Goal: Information Seeking & Learning: Learn about a topic

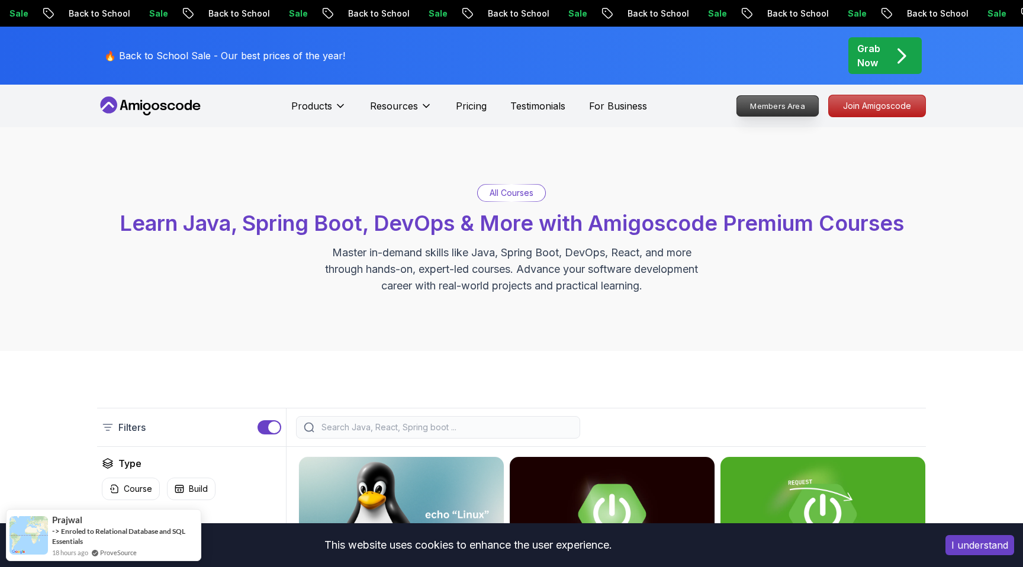
click at [789, 107] on p "Members Area" at bounding box center [778, 106] width 82 height 20
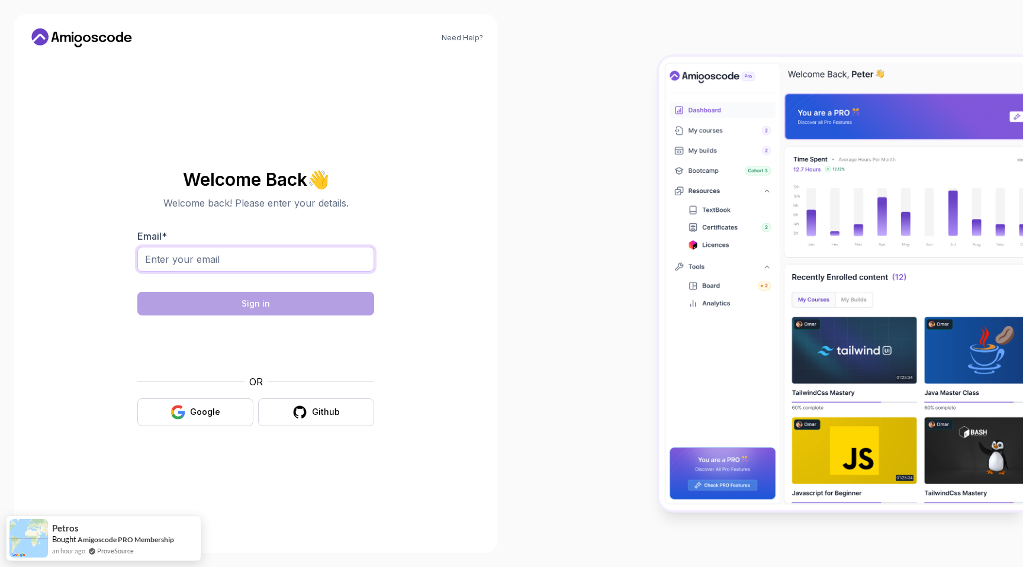
click at [264, 252] on input "Email *" at bounding box center [255, 259] width 237 height 25
click at [449, 240] on section "Welcome Back 👋 Welcome back! Please enter your details. Email * prashanthibrm@g…" at bounding box center [256, 298] width 398 height 280
drag, startPoint x: 268, startPoint y: 255, endPoint x: 119, endPoint y: 254, distance: 149.1
click at [119, 254] on section "Welcome Back 👋 Welcome back! Please enter your details. Email * prashanthibrm@g…" at bounding box center [256, 298] width 398 height 280
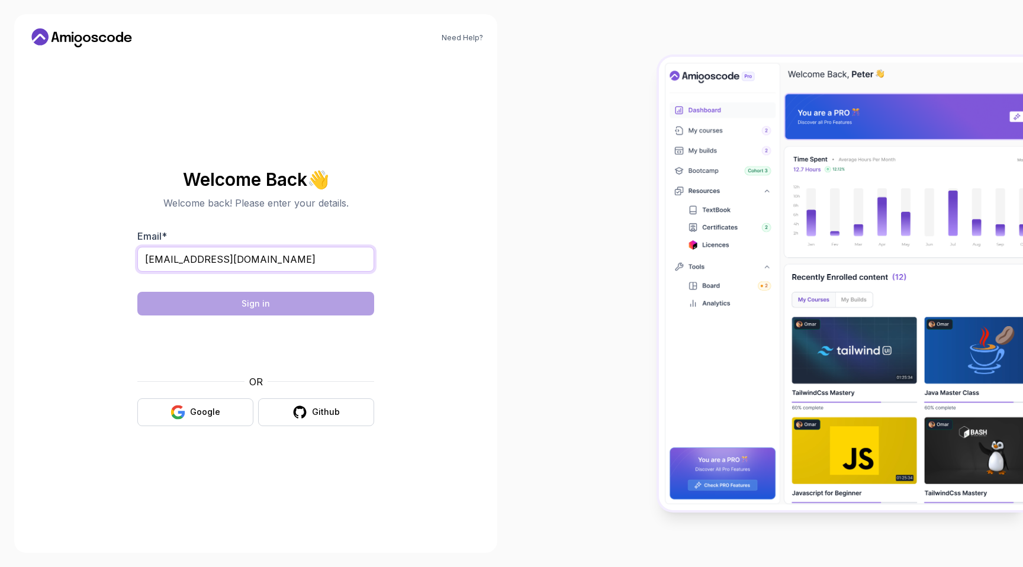
type input "prashanthibellam@hotmail.com"
click at [413, 178] on section "Welcome Back 👋 Welcome back! Please enter your details. Email * prashanthibella…" at bounding box center [256, 298] width 398 height 280
click at [289, 255] on input "prashanthibellam@hotmail.com" at bounding box center [255, 259] width 237 height 25
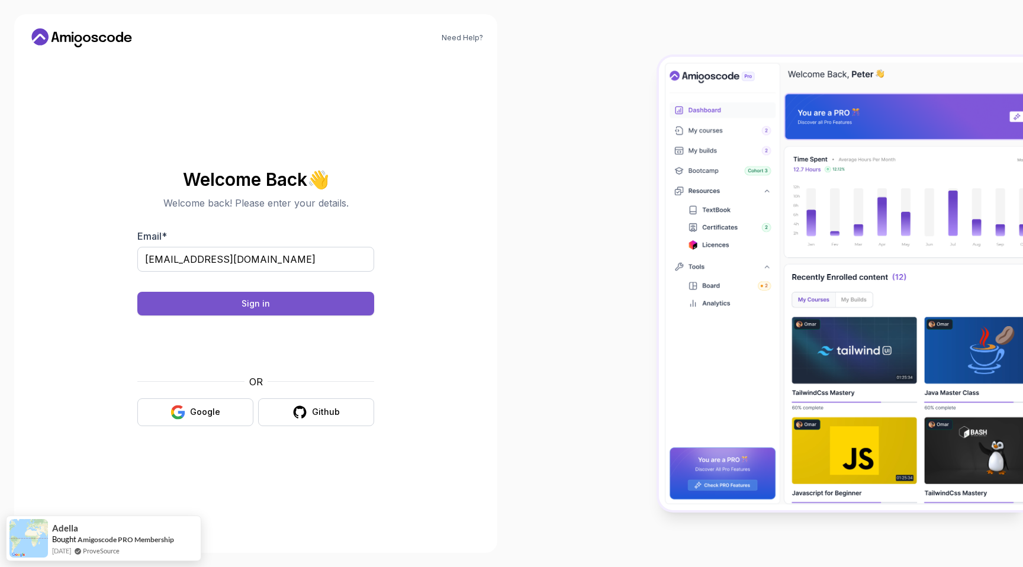
click at [270, 302] on button "Sign in" at bounding box center [255, 304] width 237 height 24
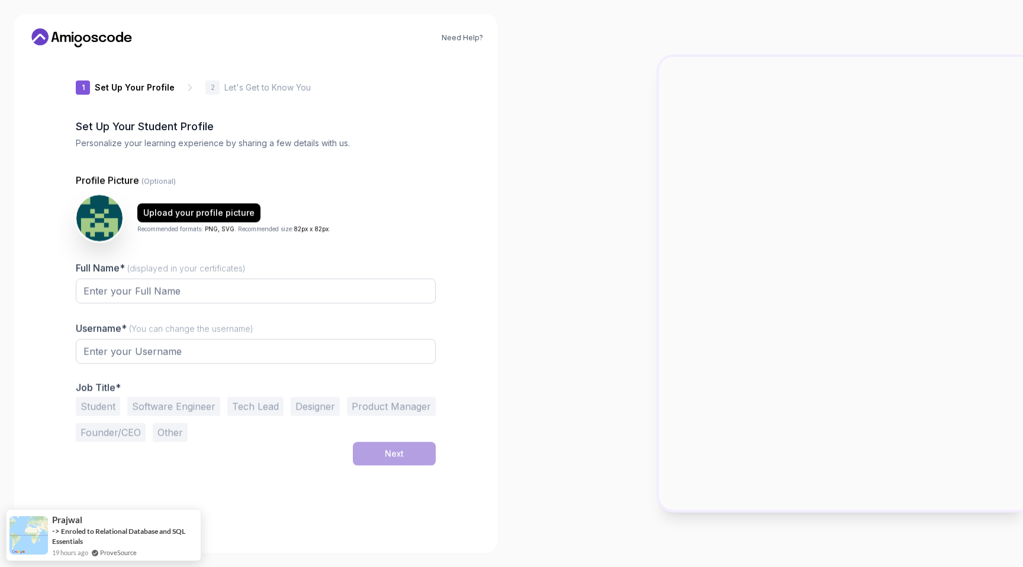
type input "silentdeerb431f"
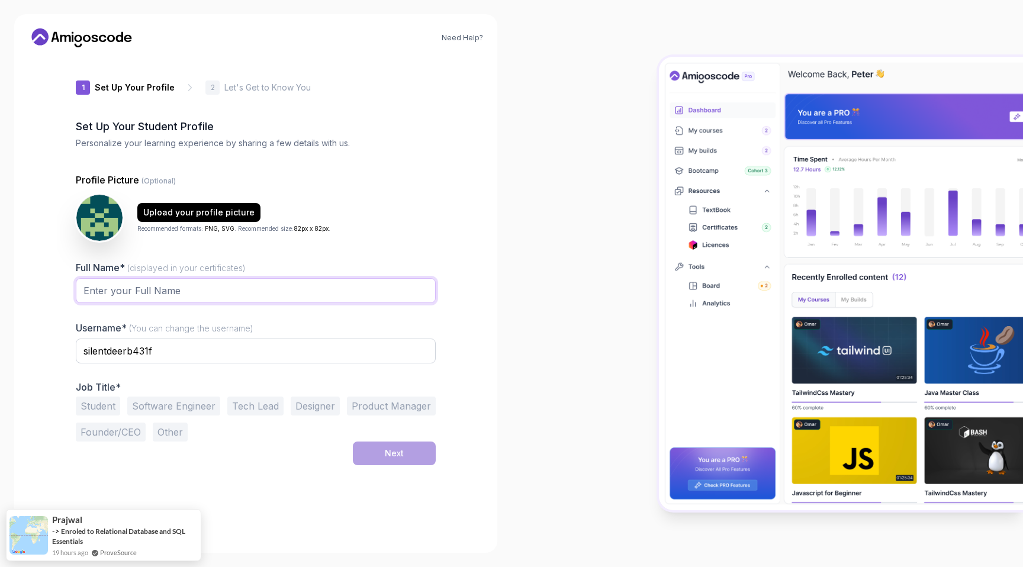
click at [155, 286] on input "Full Name* (displayed in your certificates)" at bounding box center [256, 290] width 360 height 25
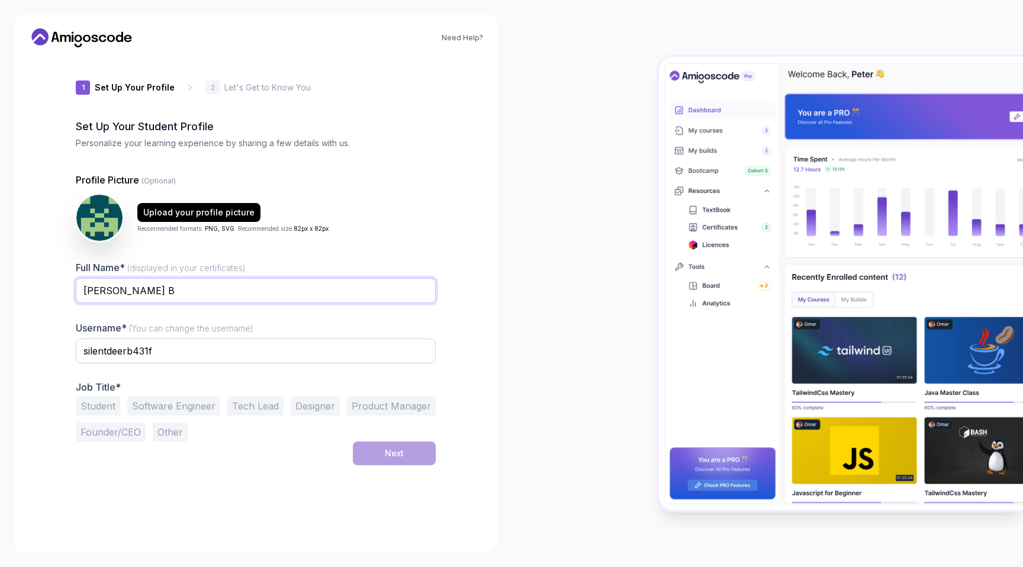
type input "[PERSON_NAME] B"
drag, startPoint x: 170, startPoint y: 347, endPoint x: 65, endPoint y: 344, distance: 106.0
click at [65, 344] on div "1 Set Up Your Profile 1 Set Up Your Profile 2 Let's Get to Know You Set Up Your…" at bounding box center [256, 298] width 398 height 482
type input "prashib275"
click at [152, 480] on div "1 Set Up Your Profile 1 Set Up Your Profile 2 Let's Get to Know You Set Up Your…" at bounding box center [256, 298] width 360 height 482
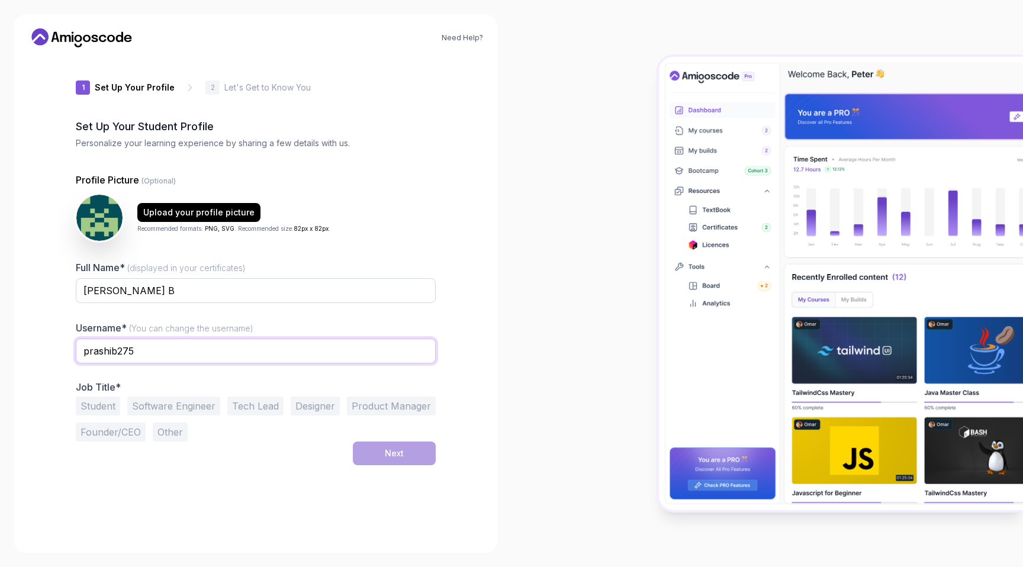
click at [167, 352] on input "prashib275" at bounding box center [256, 351] width 360 height 25
click at [202, 404] on button "Software Engineer" at bounding box center [173, 405] width 93 height 19
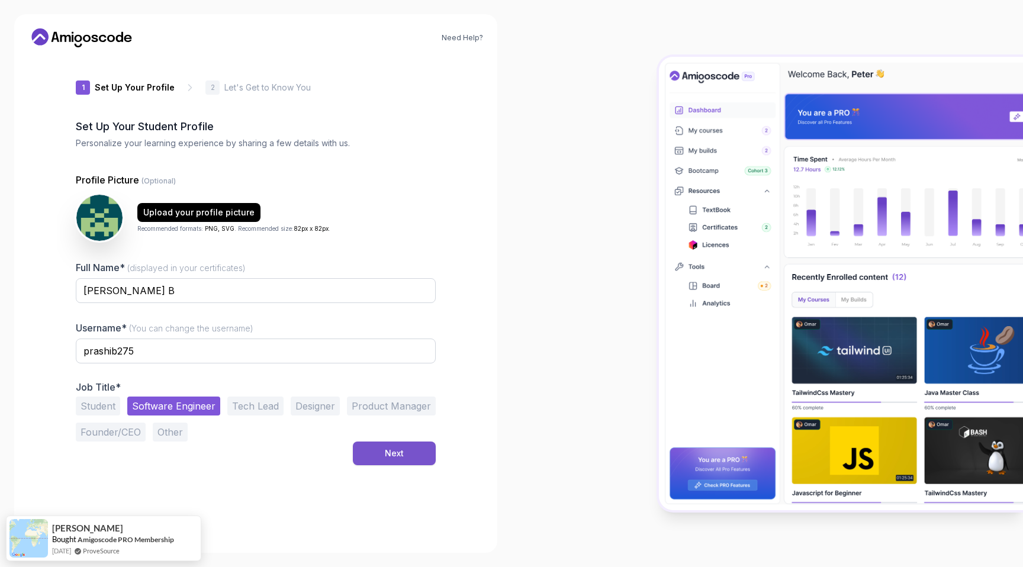
click at [410, 454] on button "Next" at bounding box center [394, 453] width 83 height 24
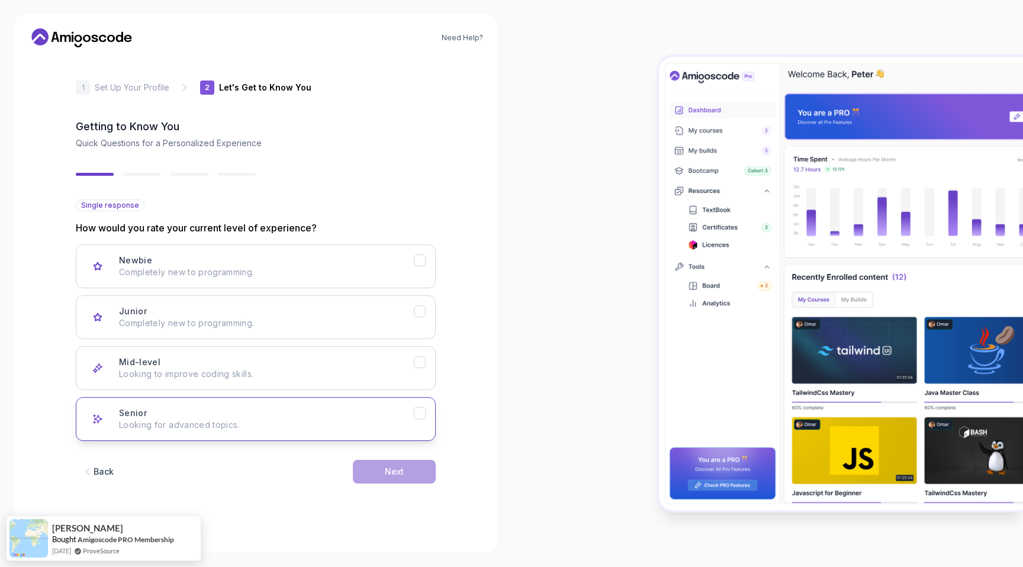
click at [421, 411] on icon "Senior" at bounding box center [419, 413] width 11 height 11
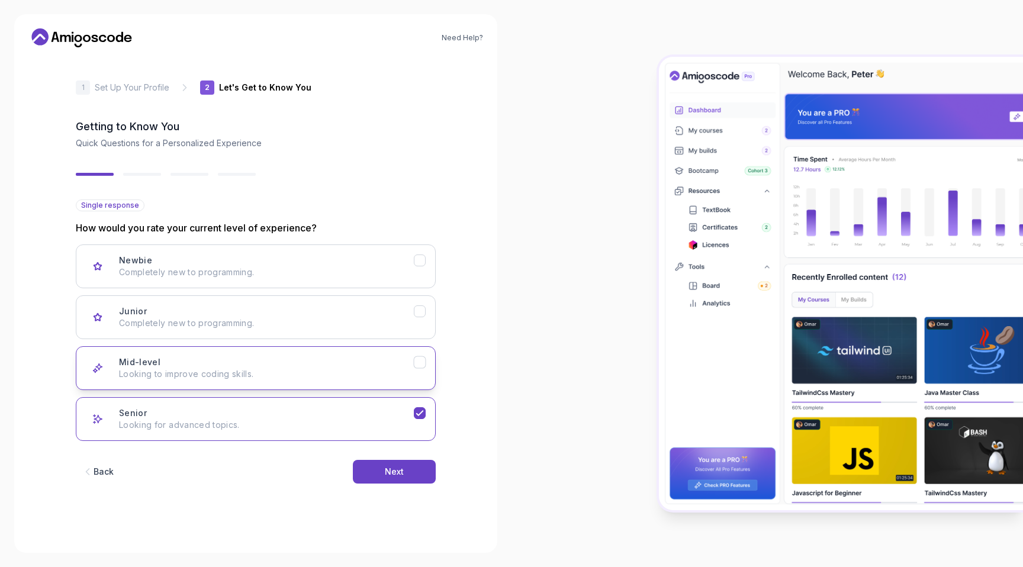
click at [419, 363] on icon "Mid-level" at bounding box center [419, 362] width 7 height 5
click at [420, 470] on button "Next" at bounding box center [394, 472] width 83 height 24
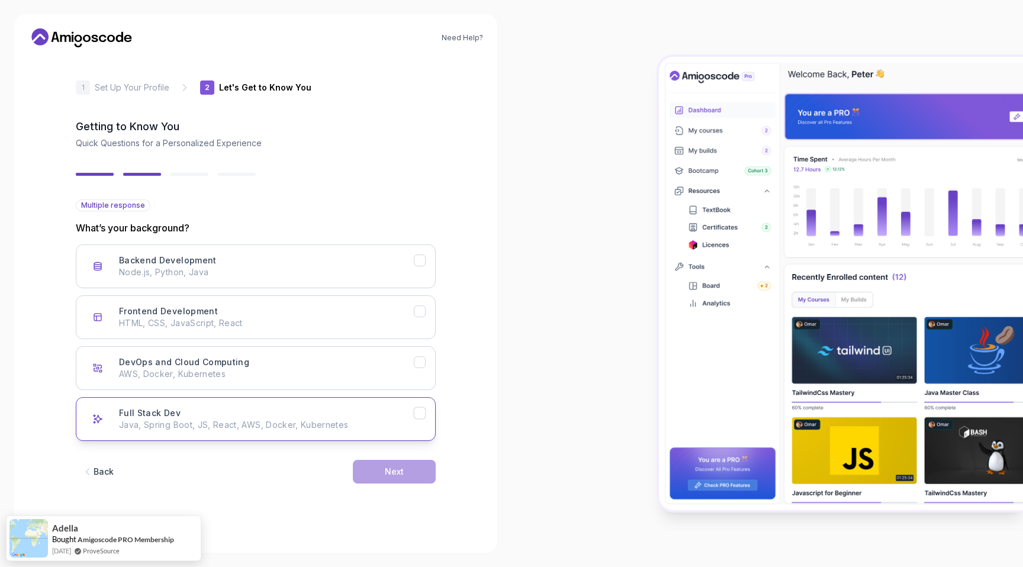
click at [419, 412] on icon "Full Stack Dev" at bounding box center [419, 413] width 11 height 11
click at [410, 467] on button "Next" at bounding box center [394, 472] width 83 height 24
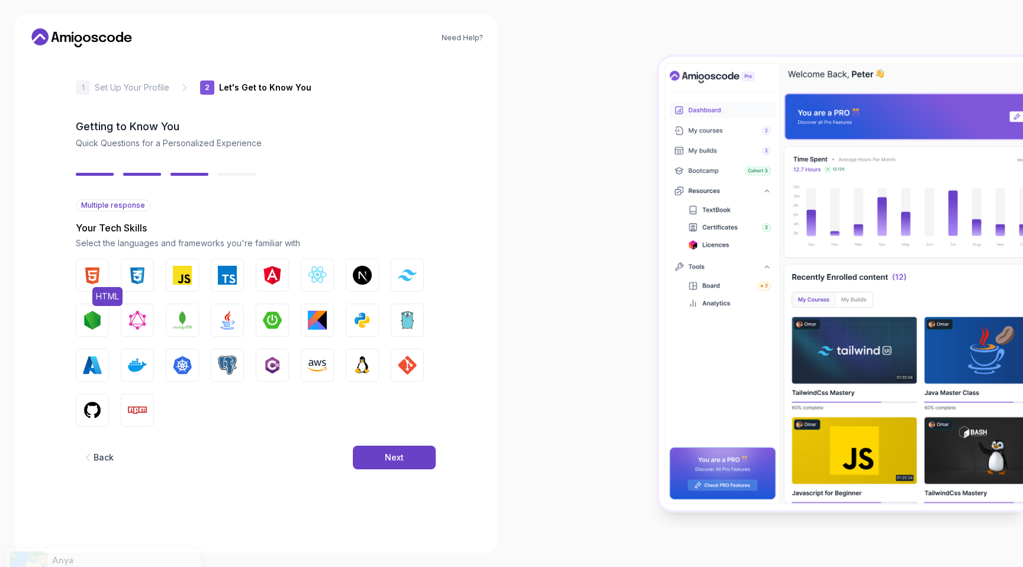
click at [91, 279] on img "button" at bounding box center [92, 275] width 19 height 19
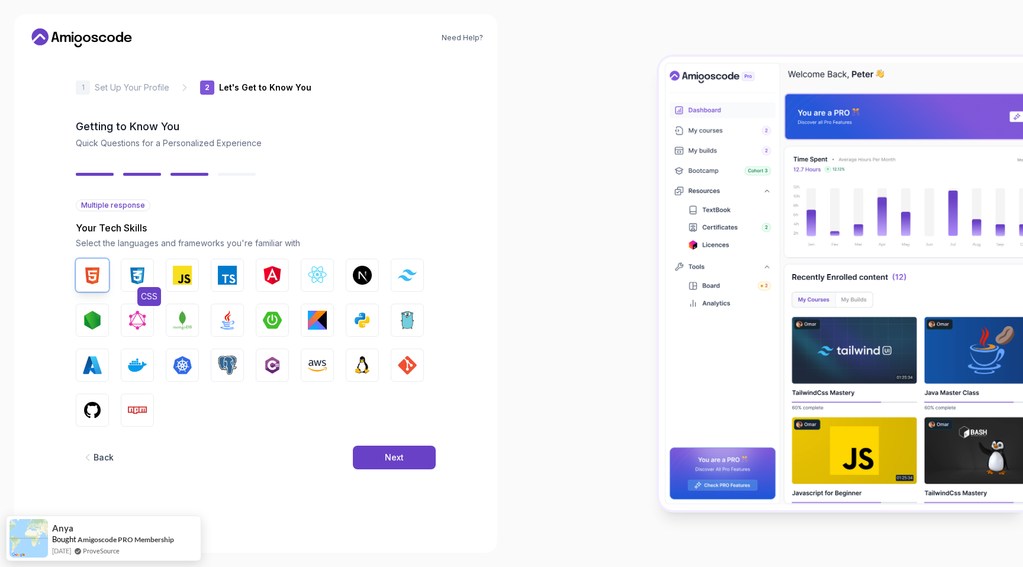
click at [135, 278] on img "button" at bounding box center [137, 275] width 19 height 19
click at [179, 279] on img "button" at bounding box center [182, 275] width 19 height 19
click at [226, 275] on img "button" at bounding box center [227, 275] width 19 height 19
click at [310, 268] on img "button" at bounding box center [317, 275] width 19 height 19
click at [130, 321] on img "button" at bounding box center [137, 320] width 19 height 19
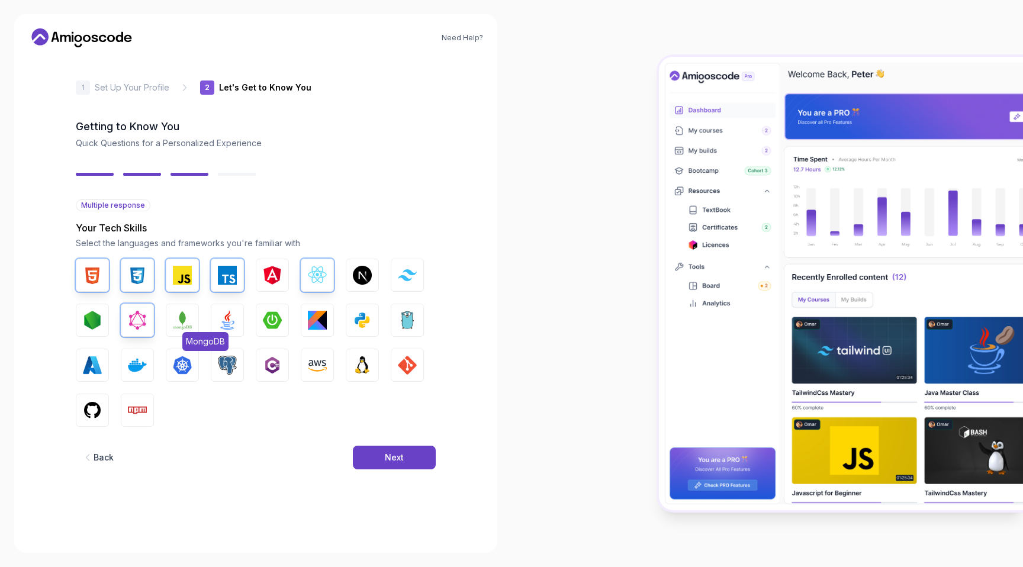
click at [176, 320] on img "button" at bounding box center [182, 320] width 19 height 19
click at [224, 320] on img "button" at bounding box center [227, 320] width 19 height 19
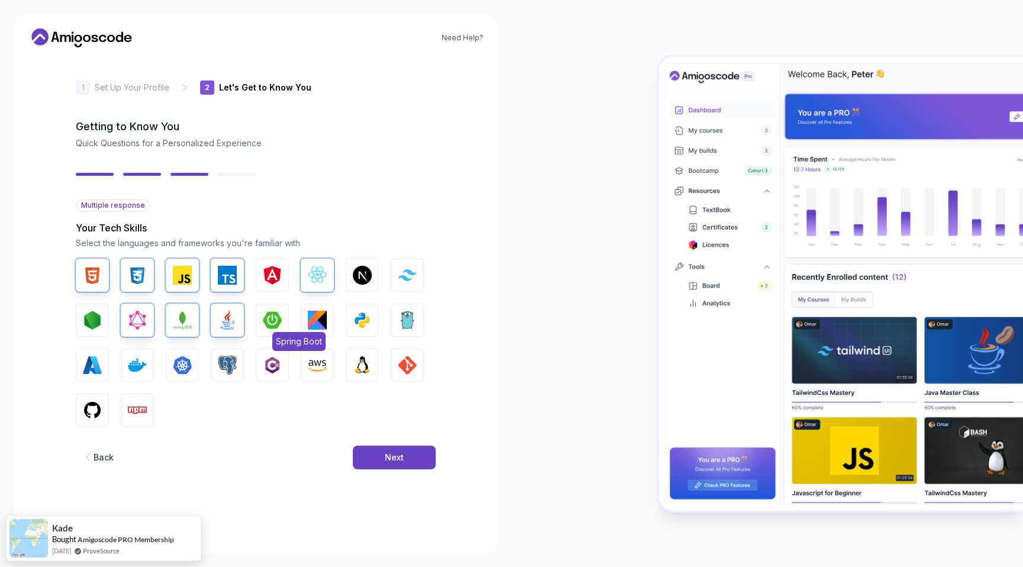
click at [266, 323] on img "button" at bounding box center [272, 320] width 19 height 19
click at [315, 321] on img "button" at bounding box center [317, 320] width 19 height 19
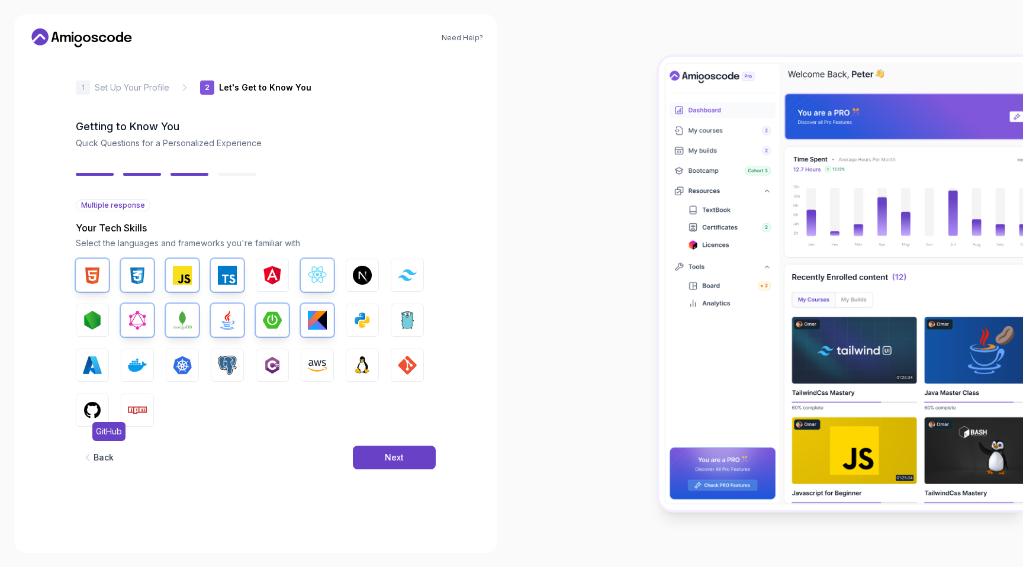
click at [93, 405] on img "button" at bounding box center [92, 410] width 19 height 19
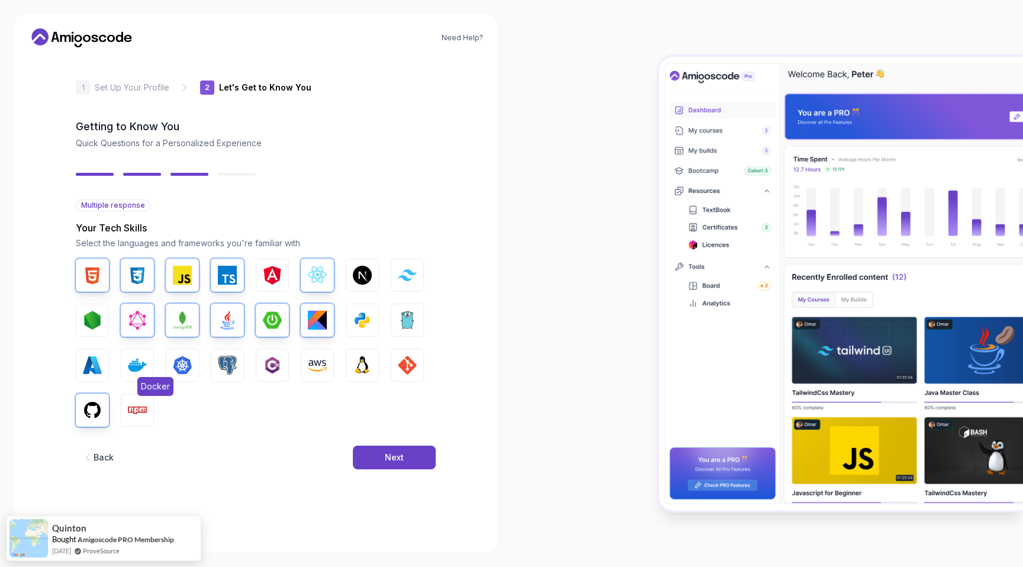
click at [128, 367] on img "button" at bounding box center [137, 365] width 19 height 19
click at [184, 366] on img "button" at bounding box center [182, 365] width 19 height 19
click at [221, 367] on img "button" at bounding box center [227, 365] width 19 height 19
click at [313, 367] on img "button" at bounding box center [317, 365] width 19 height 19
click at [402, 369] on img "button" at bounding box center [407, 365] width 19 height 19
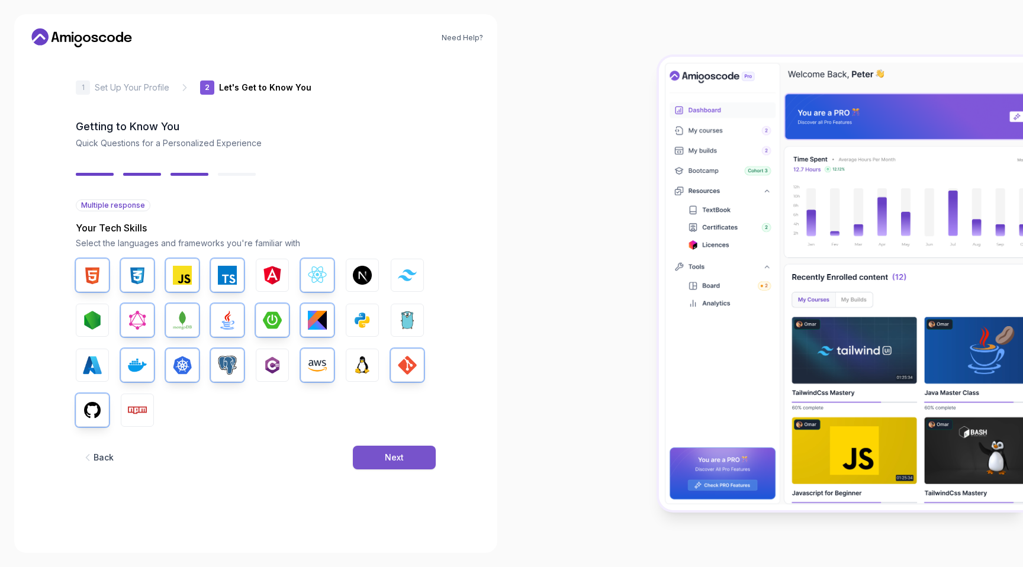
click at [391, 459] on div "Next" at bounding box center [394, 458] width 19 height 12
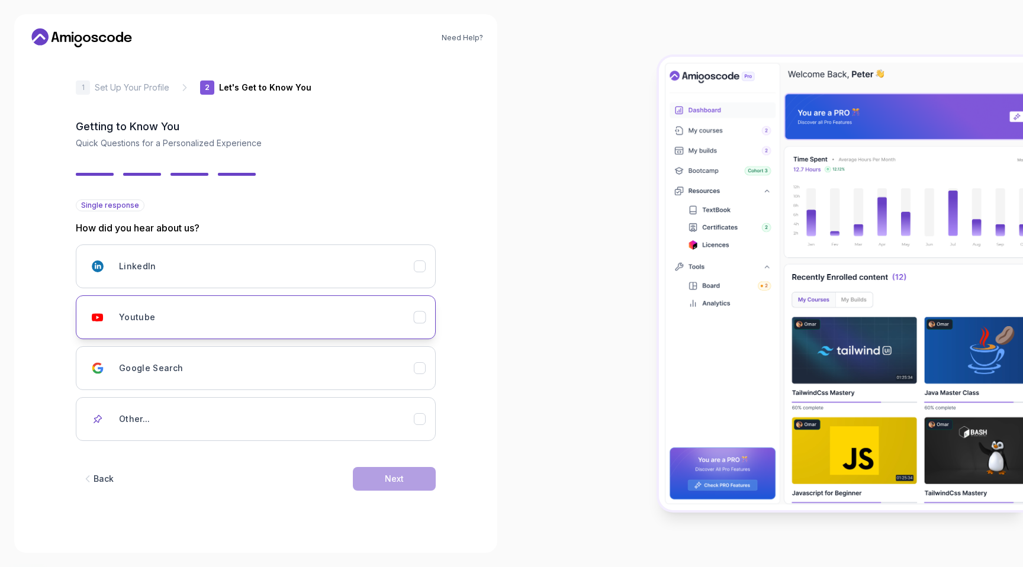
click at [405, 317] on div "Youtube" at bounding box center [266, 317] width 295 height 24
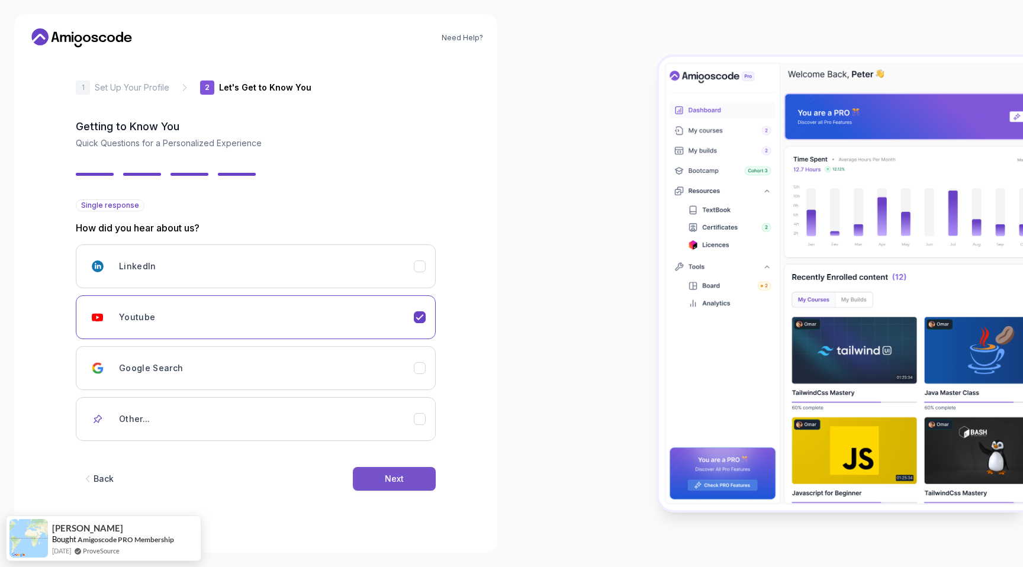
click at [407, 475] on button "Next" at bounding box center [394, 479] width 83 height 24
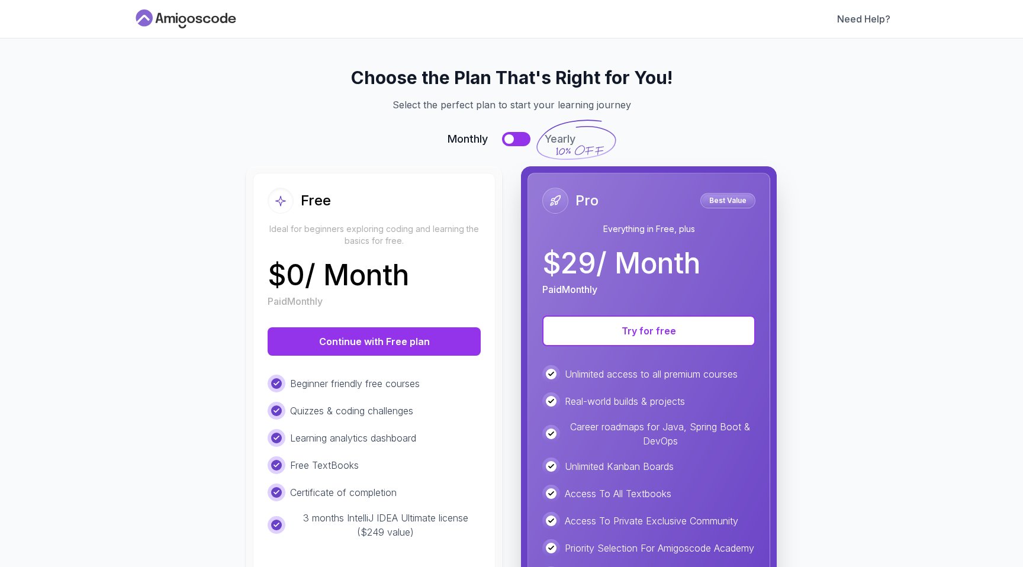
click at [207, 19] on icon at bounding box center [186, 18] width 107 height 19
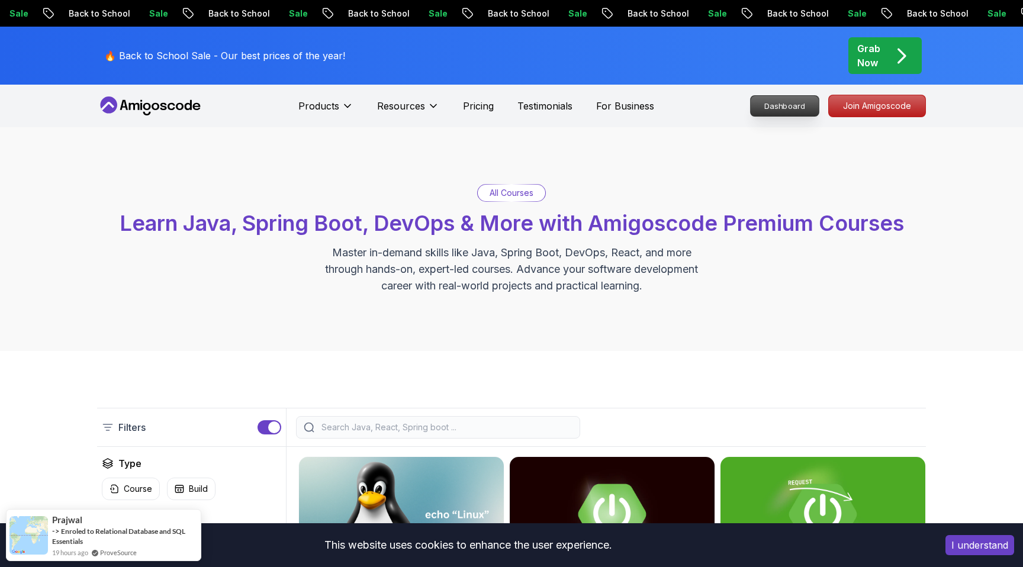
click at [780, 107] on p "Dashboard" at bounding box center [784, 106] width 68 height 20
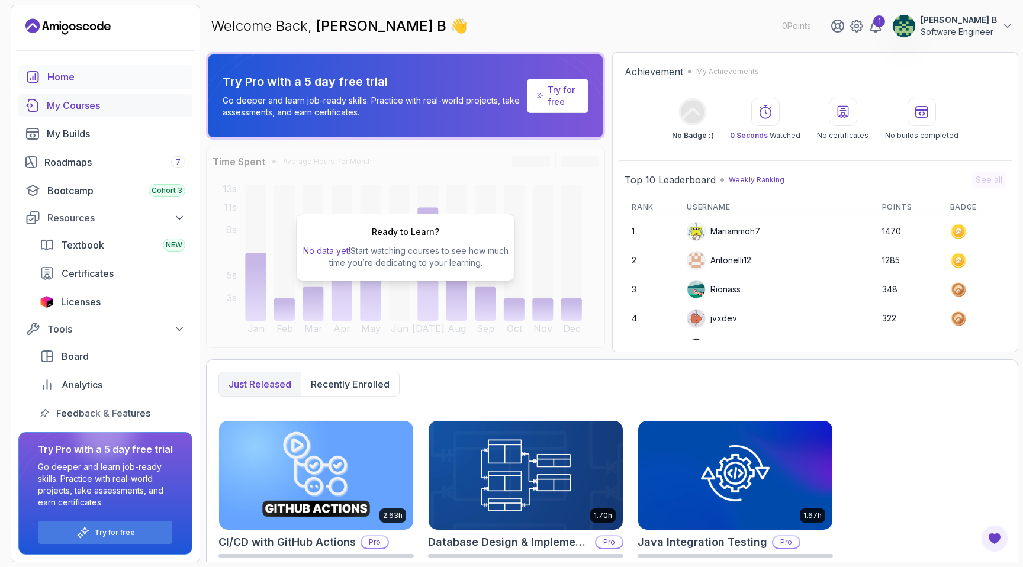
click at [76, 107] on div "My Courses" at bounding box center [116, 105] width 138 height 14
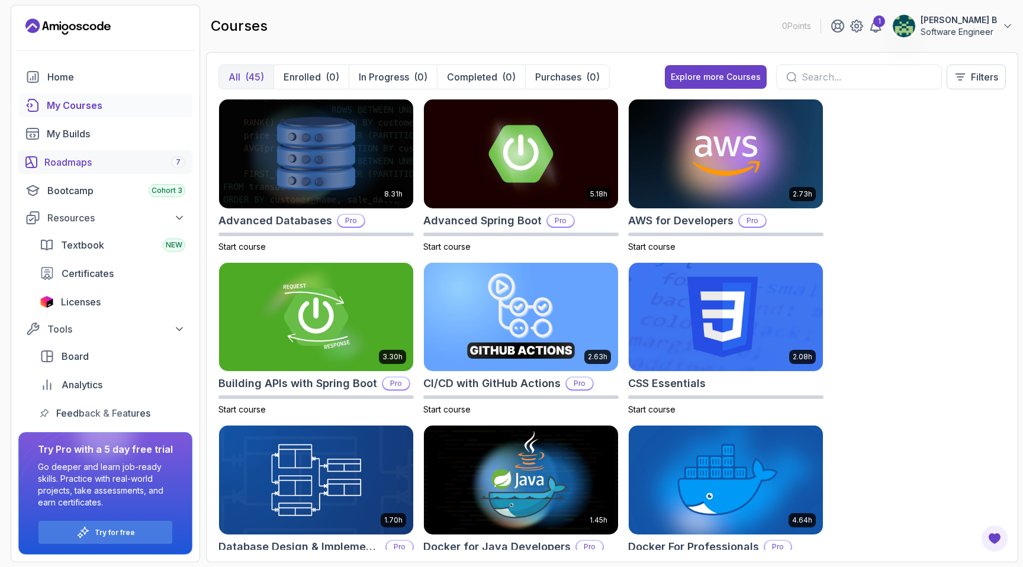
click at [96, 155] on div "Roadmaps 7" at bounding box center [114, 162] width 141 height 14
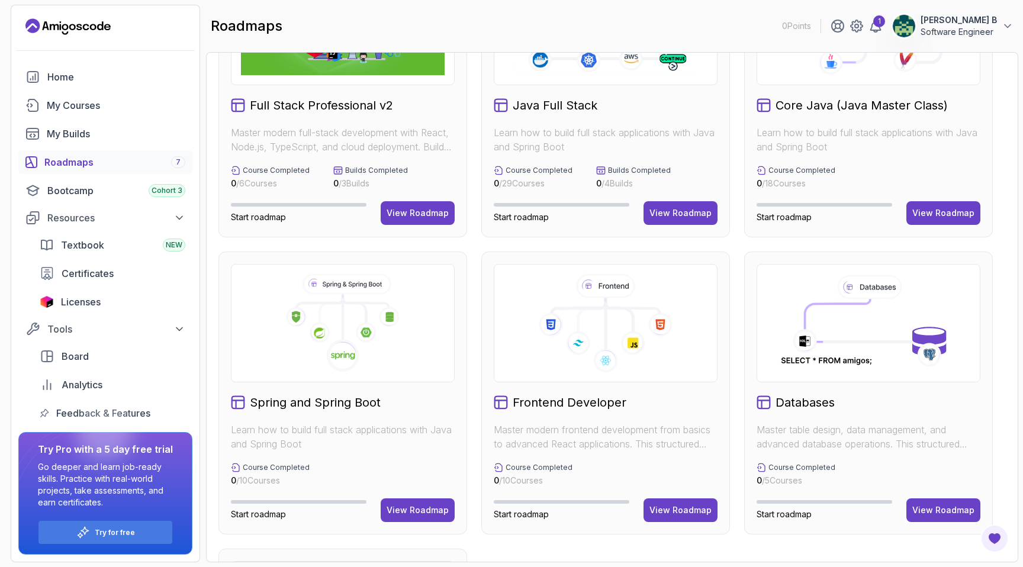
scroll to position [101, 0]
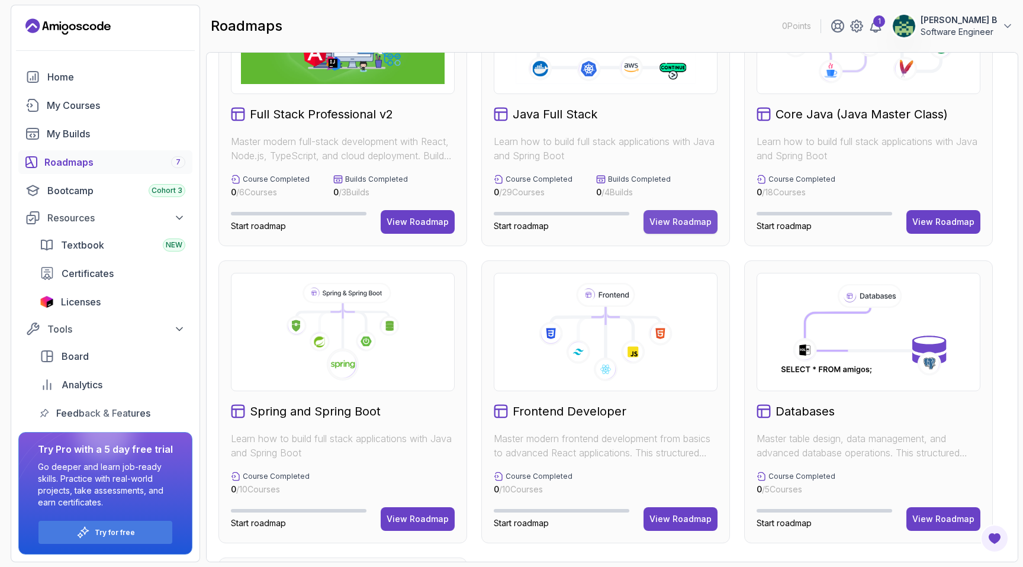
click at [668, 220] on div "View Roadmap" at bounding box center [680, 222] width 62 height 12
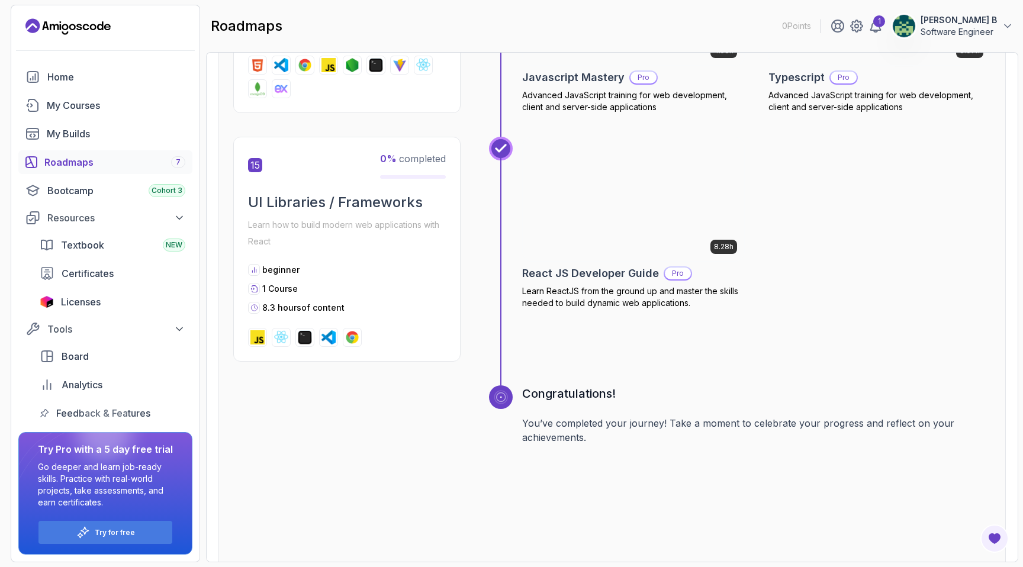
scroll to position [4614, 0]
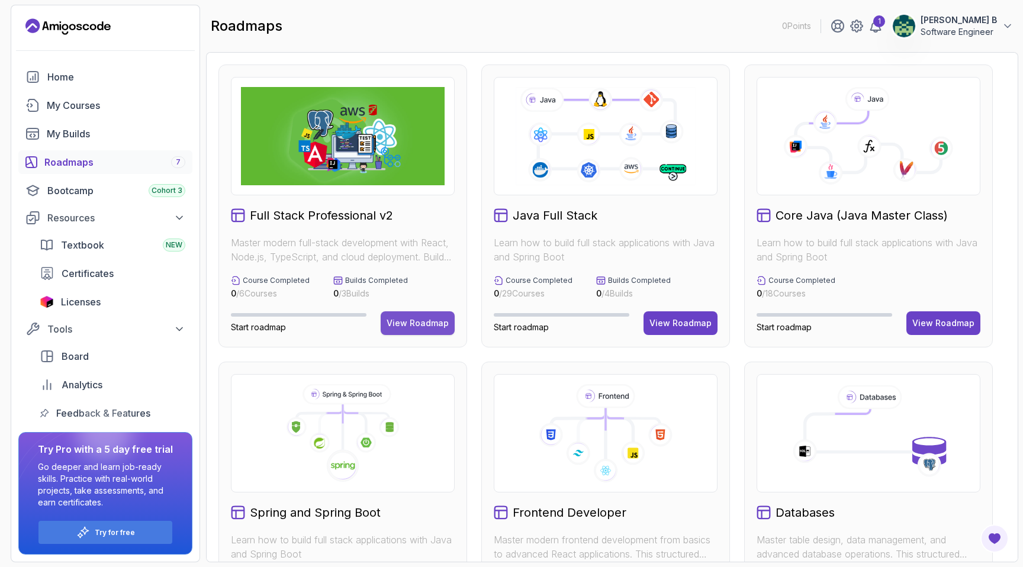
click at [408, 320] on div "View Roadmap" at bounding box center [417, 323] width 62 height 12
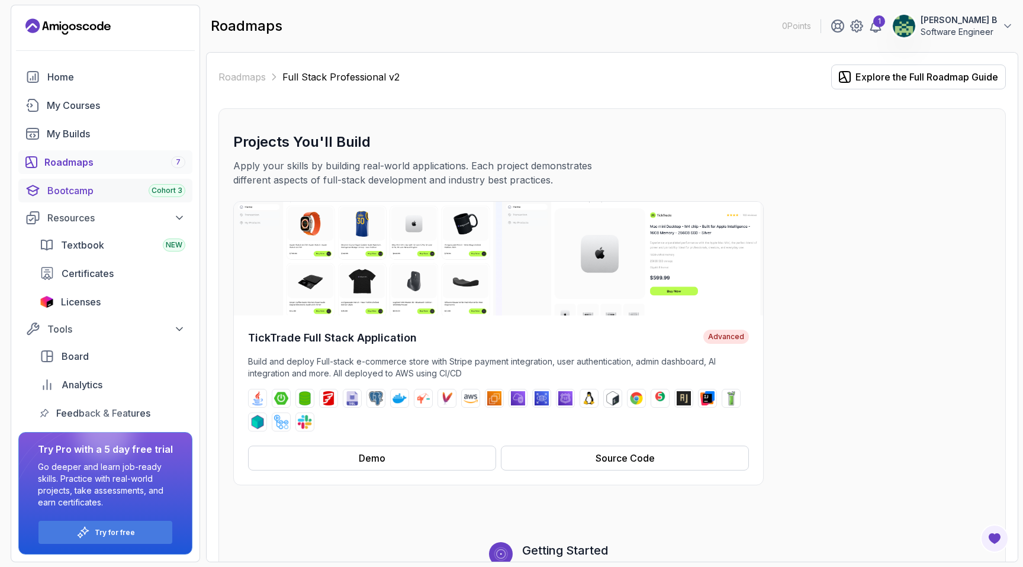
click at [79, 194] on div "Bootcamp Cohort 3" at bounding box center [116, 190] width 138 height 14
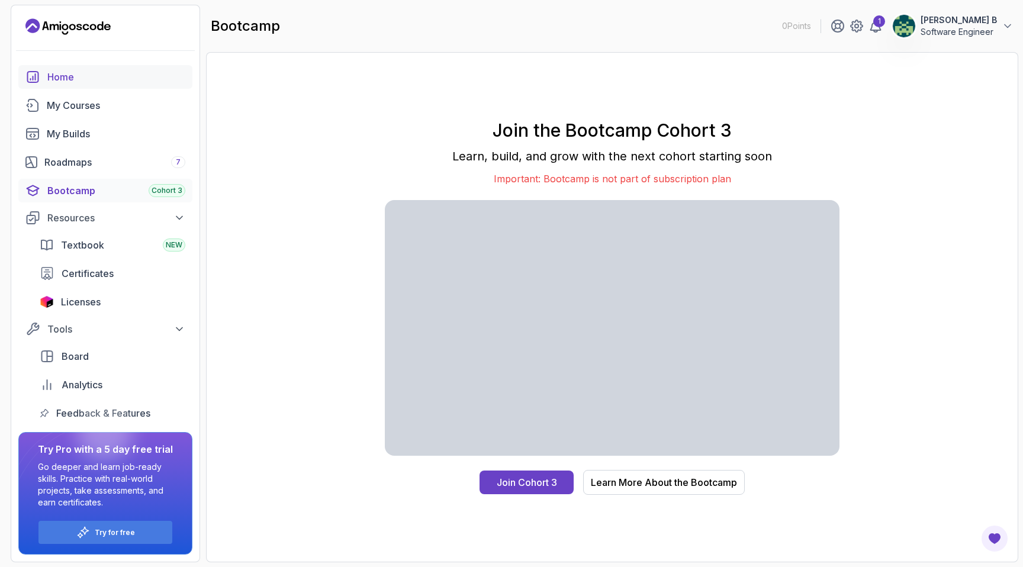
click at [76, 76] on div "Home" at bounding box center [116, 77] width 138 height 14
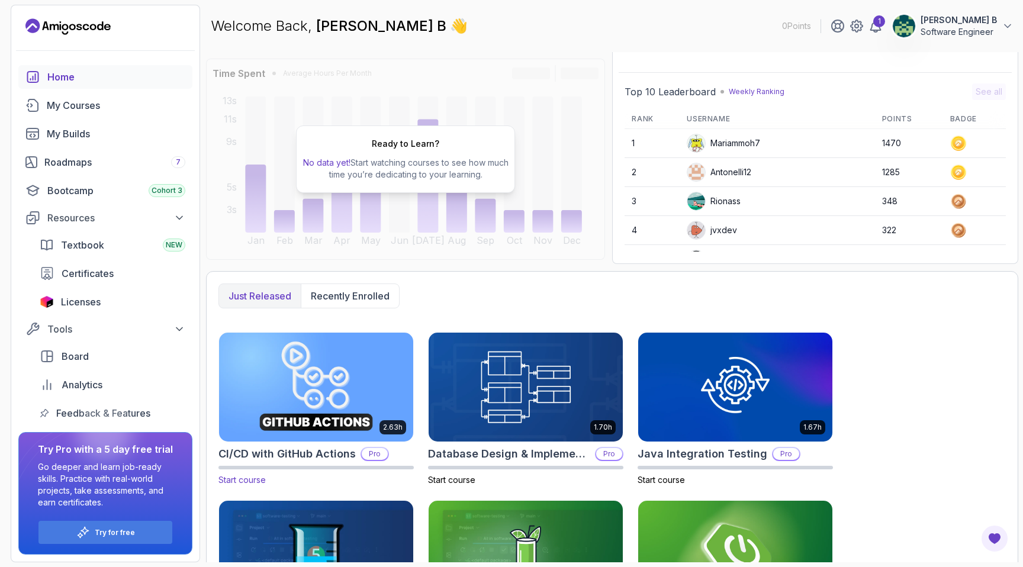
scroll to position [73, 0]
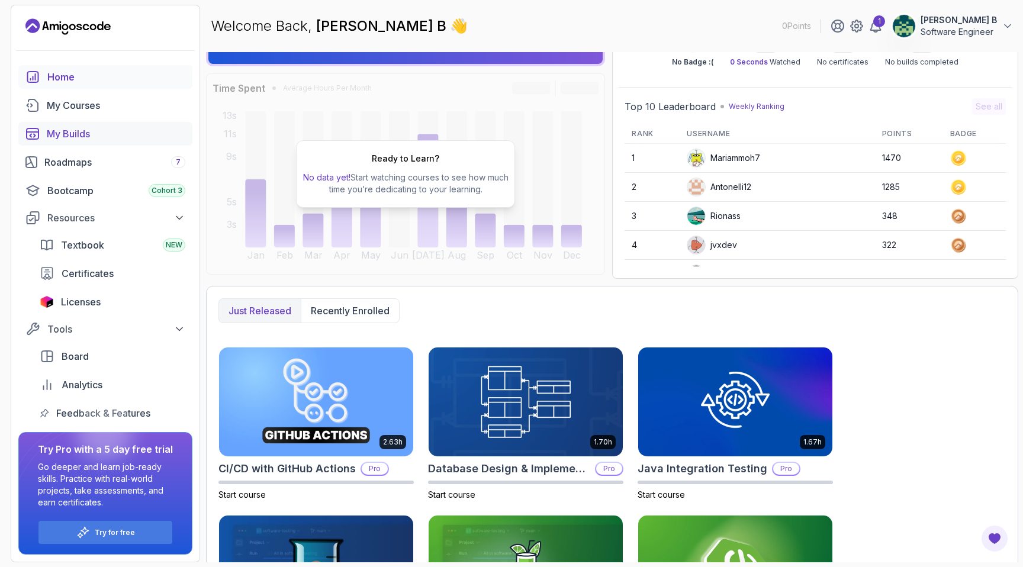
click at [98, 134] on div "My Builds" at bounding box center [116, 134] width 138 height 14
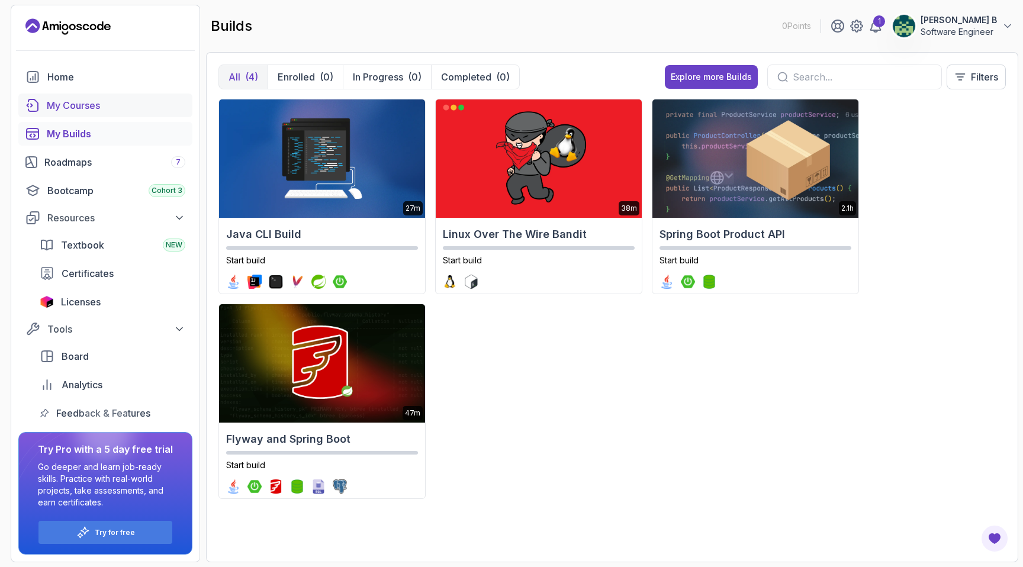
click at [98, 105] on div "My Courses" at bounding box center [116, 105] width 138 height 14
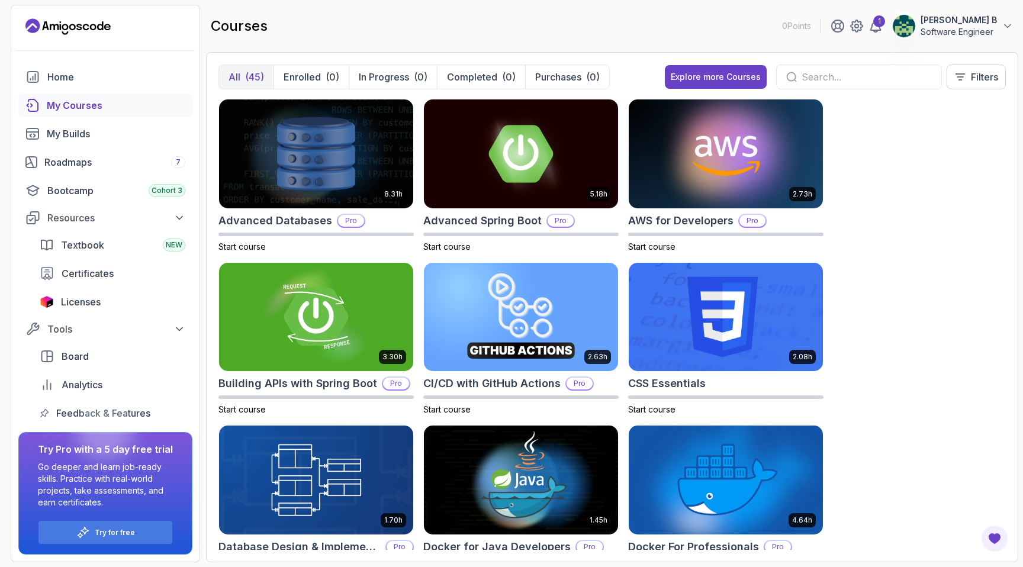
click at [873, 63] on div "All (45) Enrolled (0) In Progress (0) Completed (0) Purchases (0) Explore more …" at bounding box center [612, 307] width 812 height 510
click at [860, 75] on input "text" at bounding box center [866, 77] width 130 height 14
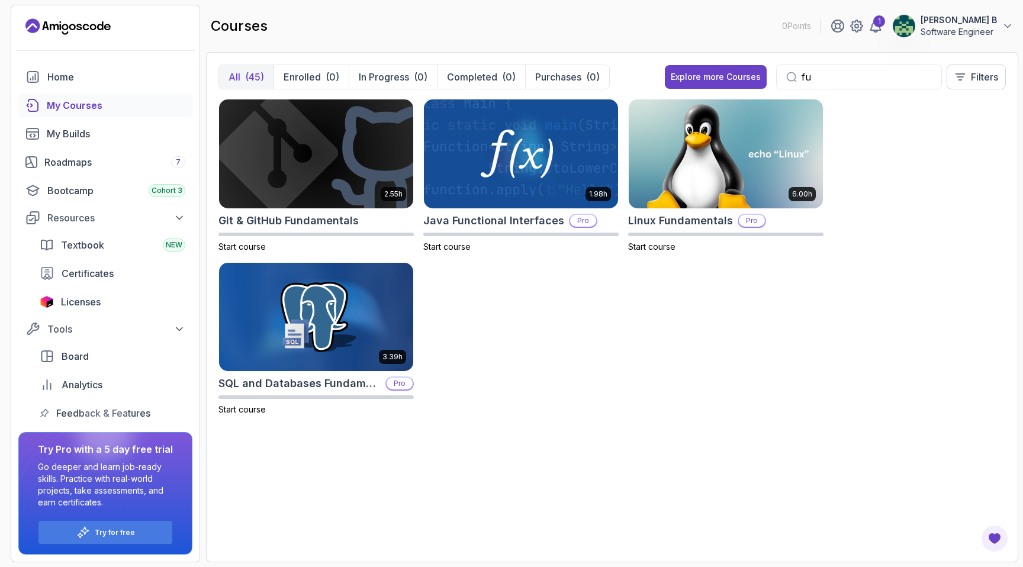
type input "f"
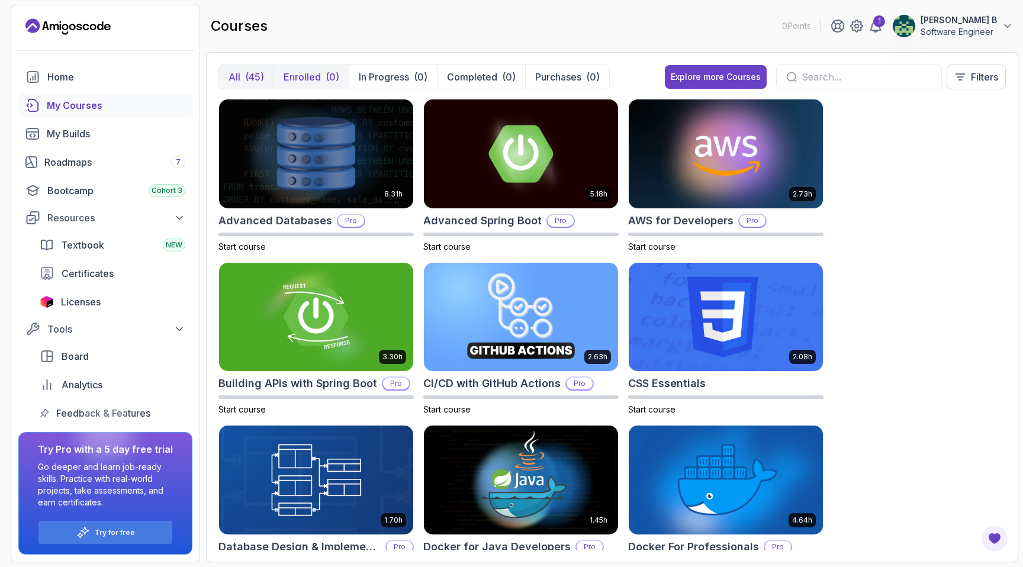
click at [308, 74] on p "Enrolled" at bounding box center [301, 77] width 37 height 14
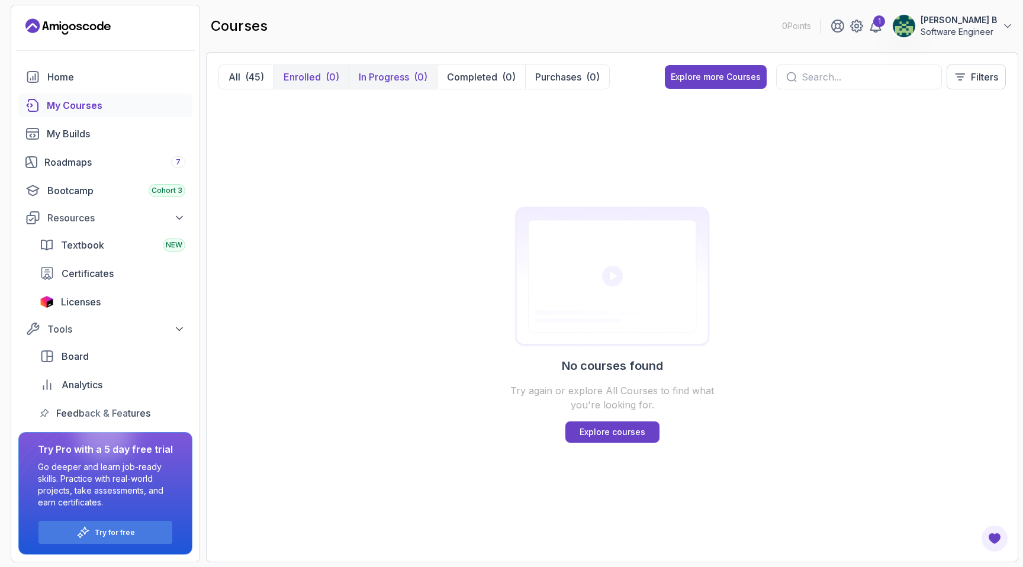
click at [360, 79] on p "In Progress" at bounding box center [384, 77] width 50 height 14
click at [471, 77] on p "Completed" at bounding box center [472, 77] width 50 height 14
click at [555, 77] on p "Purchases" at bounding box center [558, 77] width 46 height 14
click at [960, 33] on p "Software Engineer" at bounding box center [958, 32] width 76 height 12
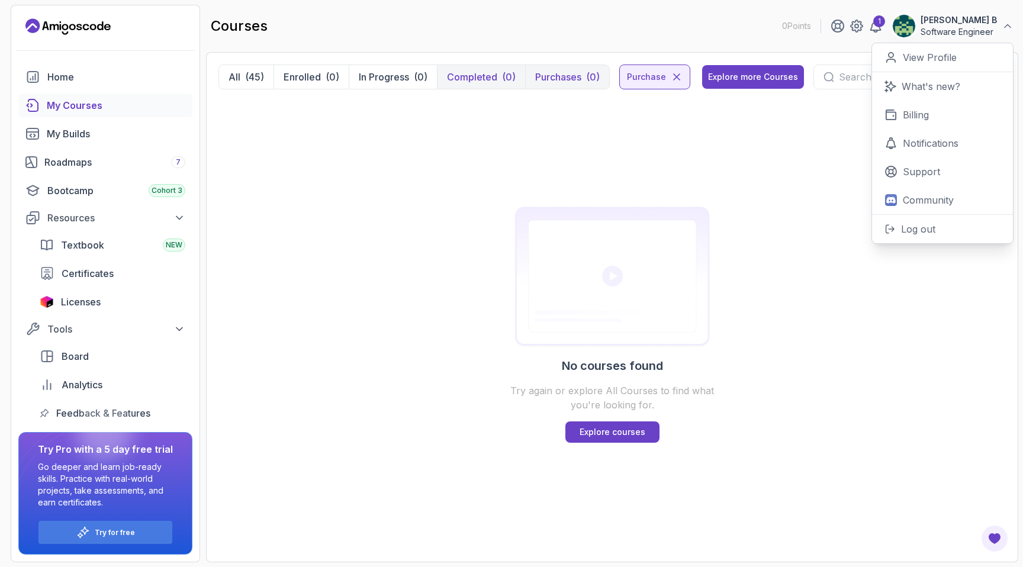
click at [391, 184] on div "No courses found Try again or explore All Courses to find what you're looking f…" at bounding box center [611, 324] width 787 height 451
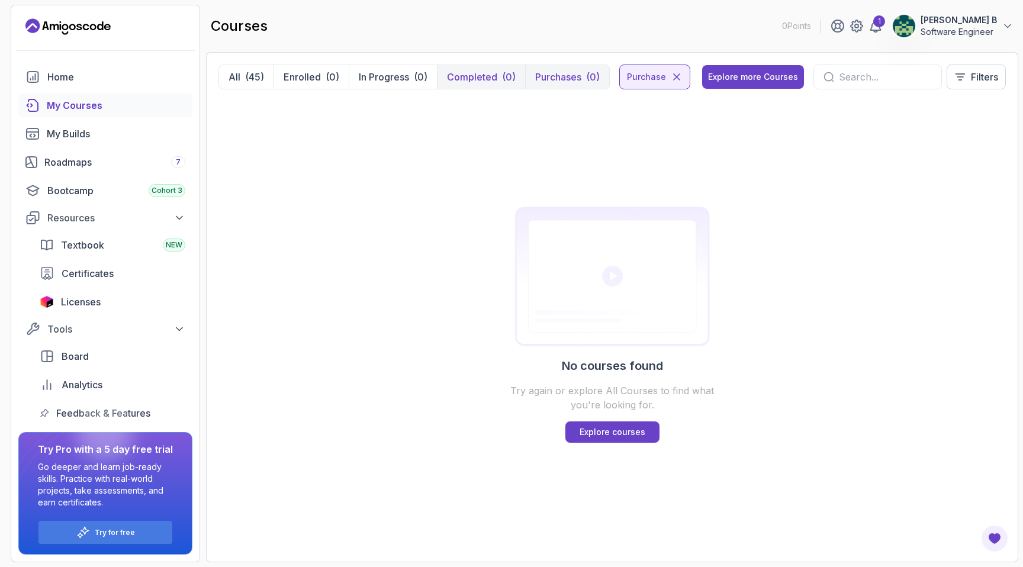
click at [982, 24] on p "Prashi B" at bounding box center [958, 20] width 76 height 12
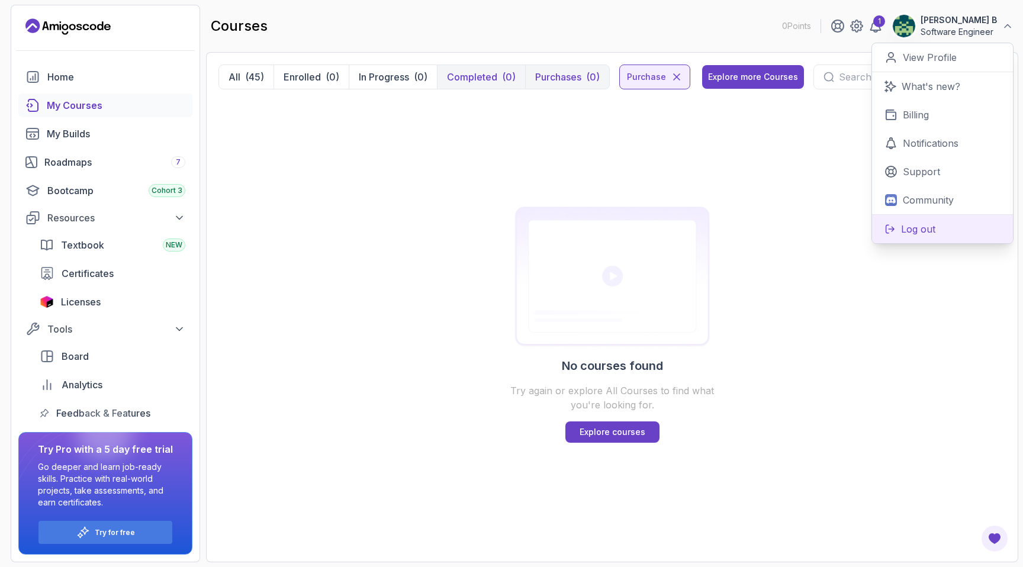
click at [907, 227] on p "Log out" at bounding box center [918, 229] width 34 height 14
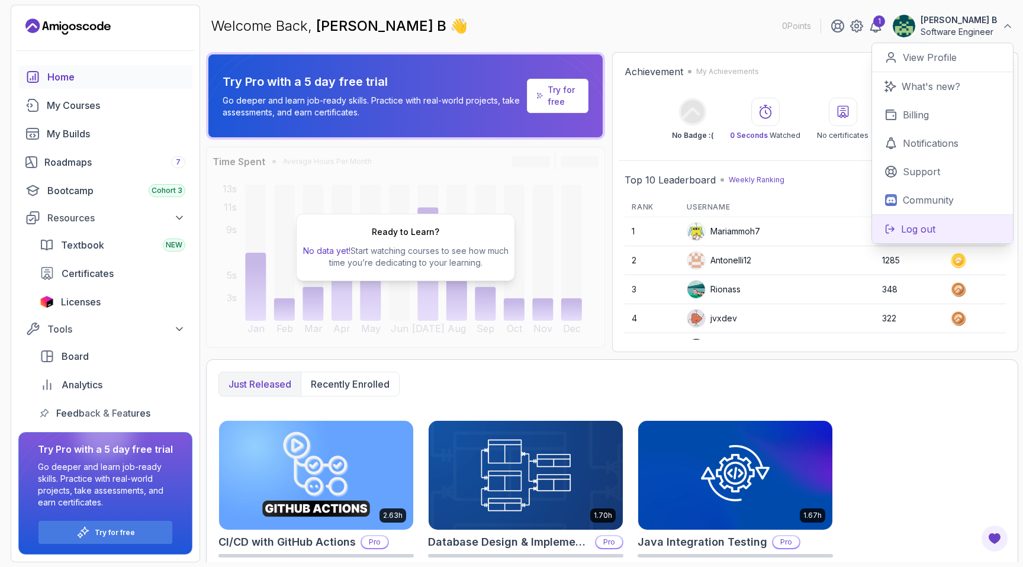
click at [909, 231] on p "Log out" at bounding box center [918, 229] width 34 height 14
click at [909, 226] on p "Log out" at bounding box center [918, 229] width 34 height 14
click at [923, 222] on p "Log out" at bounding box center [918, 229] width 34 height 14
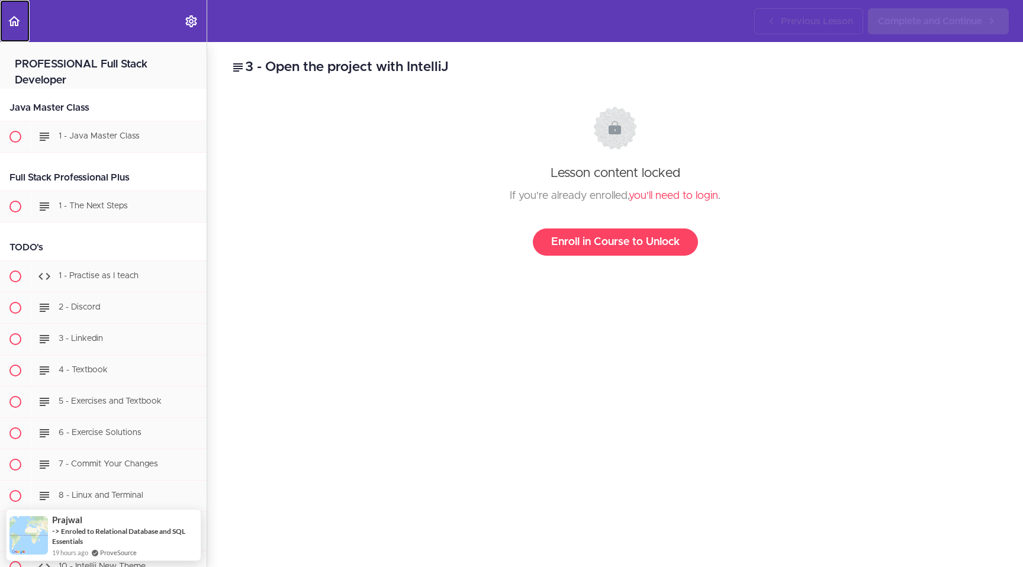
click at [15, 22] on use "Back to course curriculum" at bounding box center [14, 21] width 12 height 10
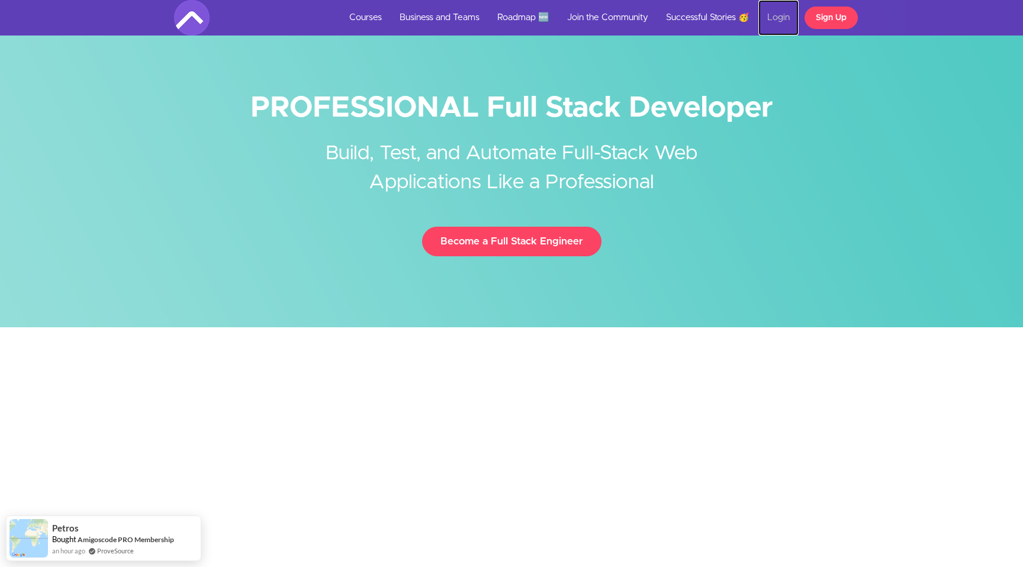
click at [779, 18] on link "Login" at bounding box center [778, 18] width 40 height 36
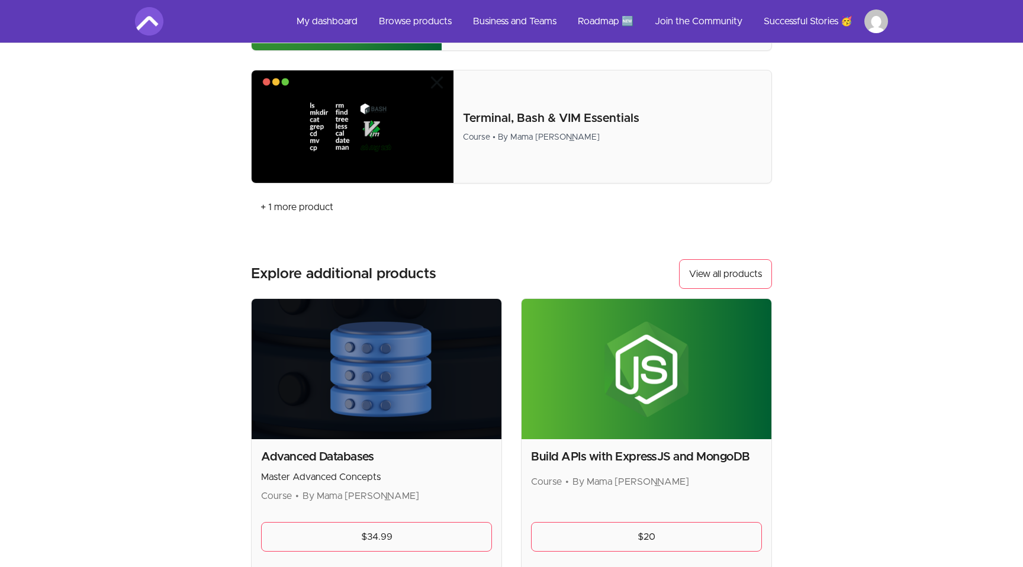
scroll to position [1266, 0]
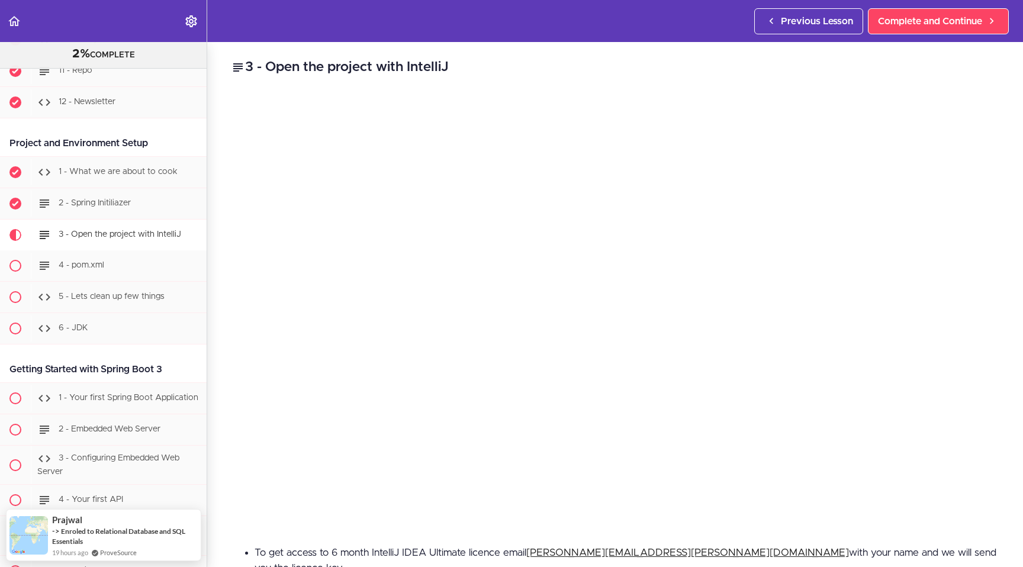
scroll to position [585, 0]
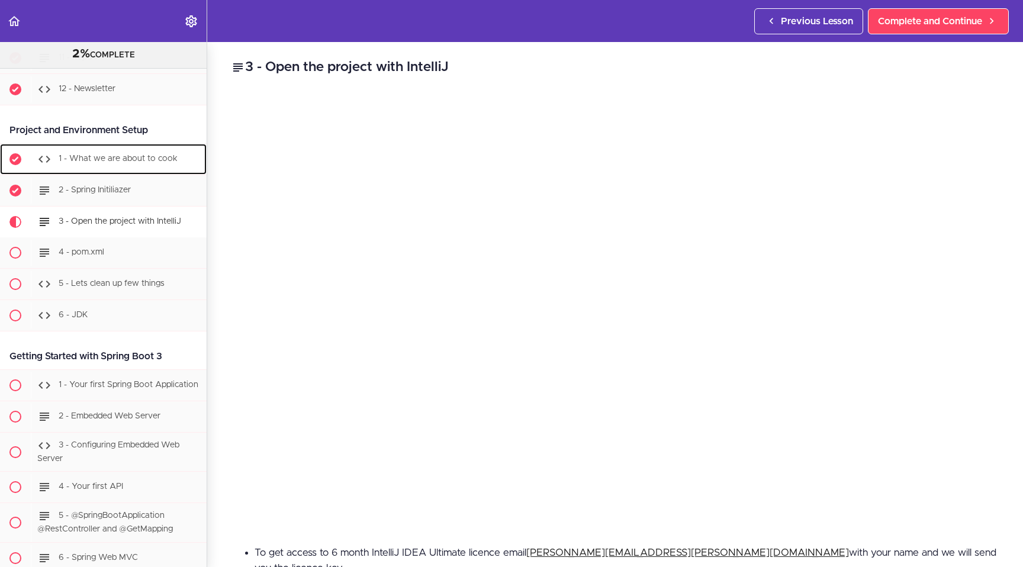
click at [118, 161] on span "1 - What we are about to cook" at bounding box center [118, 158] width 119 height 8
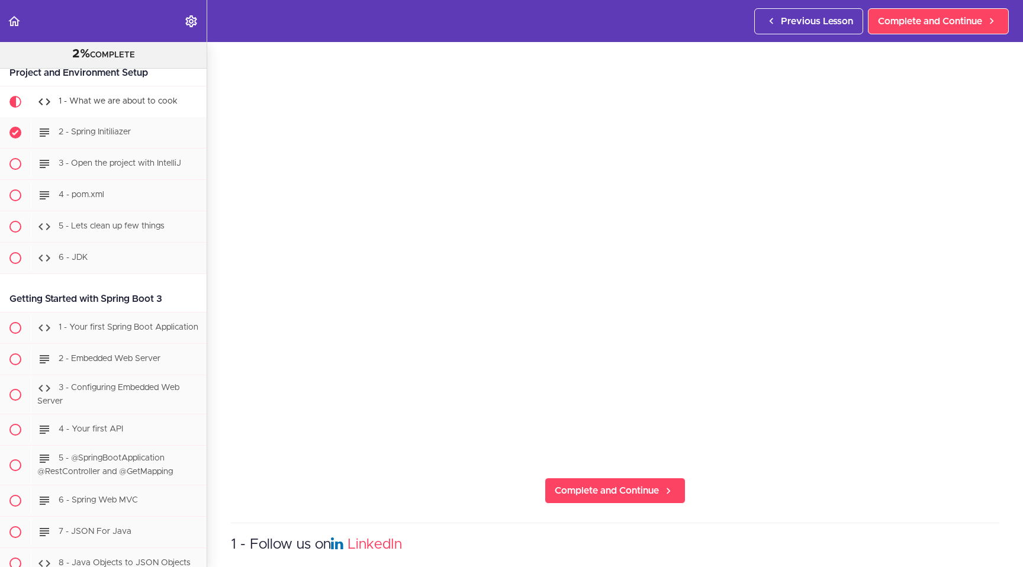
scroll to position [95, 0]
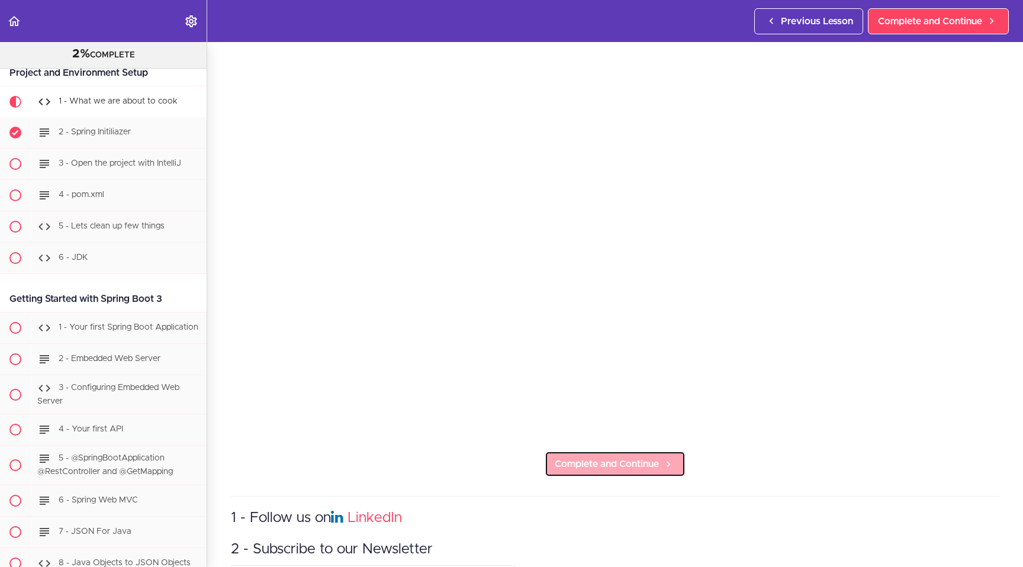
click at [595, 460] on span "Complete and Continue" at bounding box center [607, 464] width 104 height 14
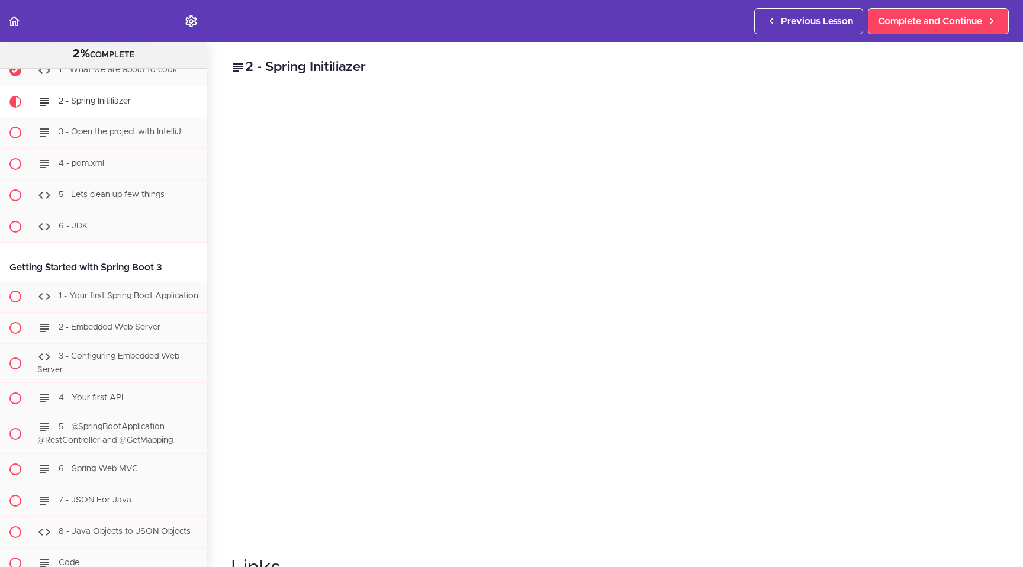
scroll to position [15, 0]
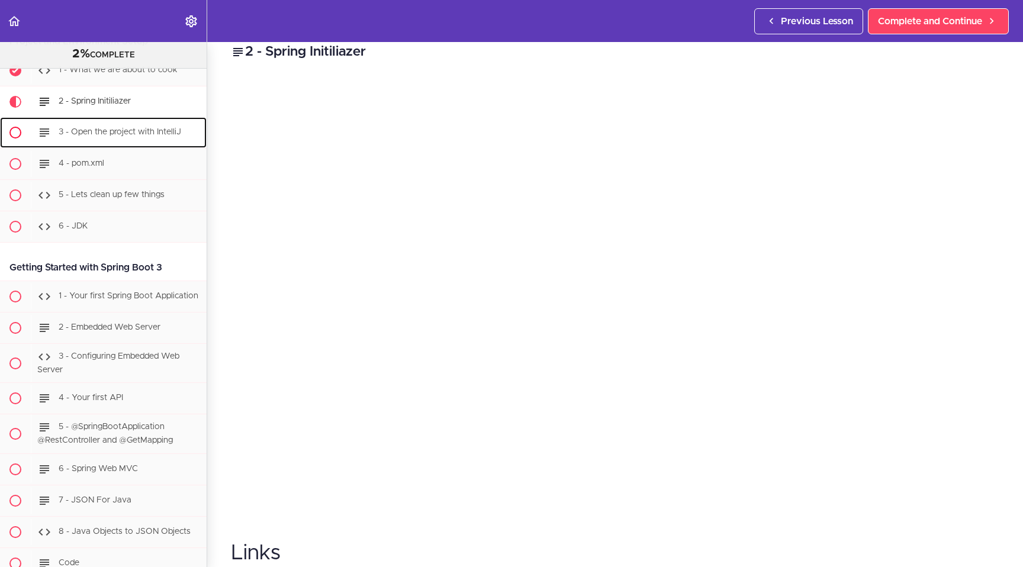
click at [136, 133] on span "3 - Open the project with IntelliJ" at bounding box center [120, 132] width 122 height 8
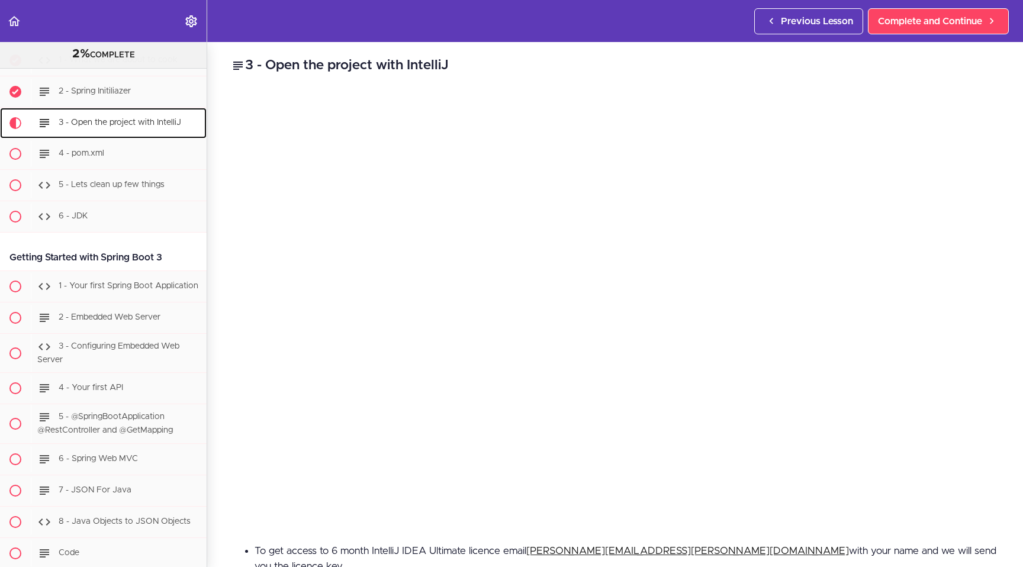
scroll to position [705, 0]
